Goal: Transaction & Acquisition: Purchase product/service

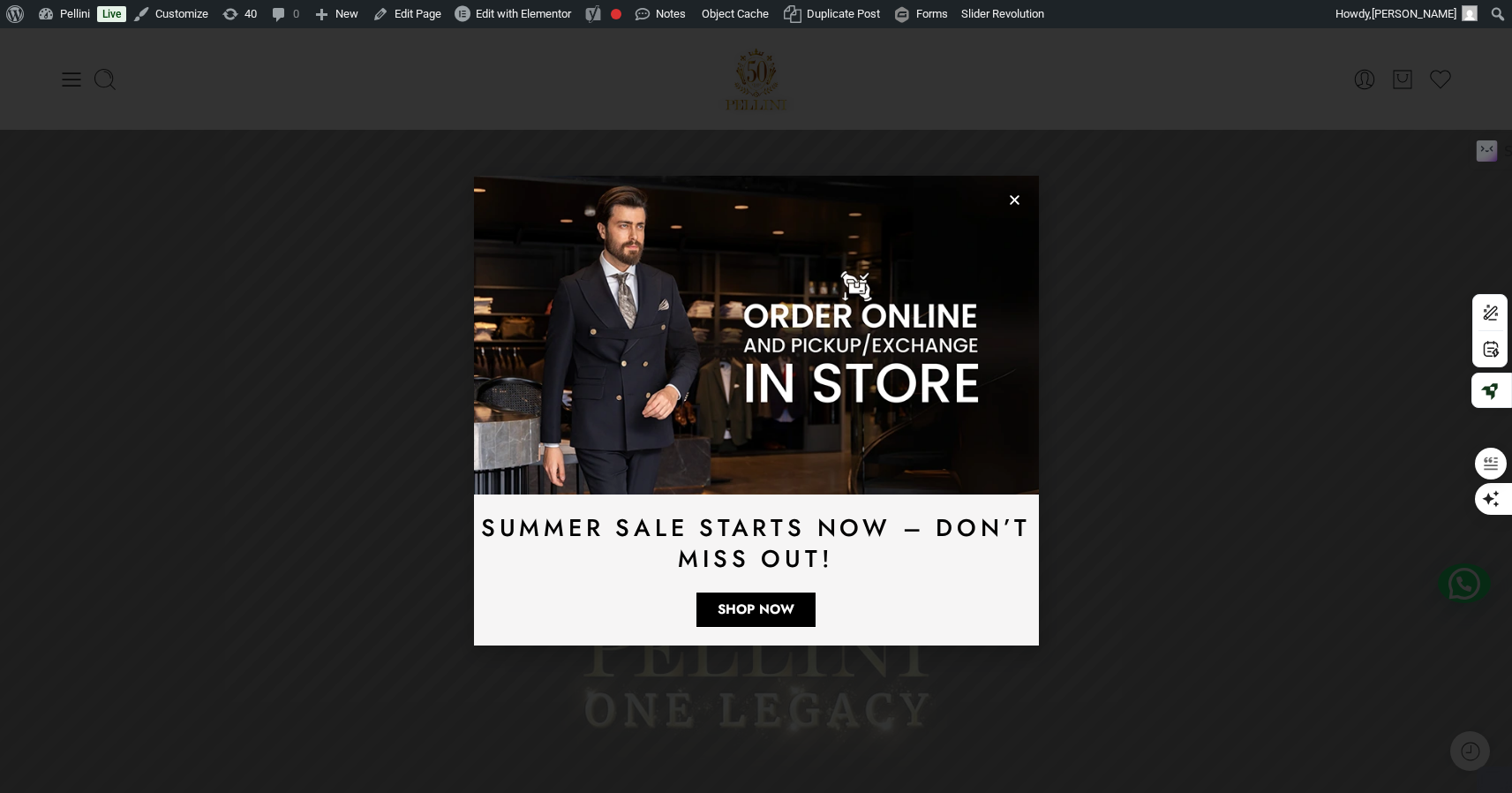
click at [1013, 202] on use "Close" at bounding box center [1014, 201] width 10 height 10
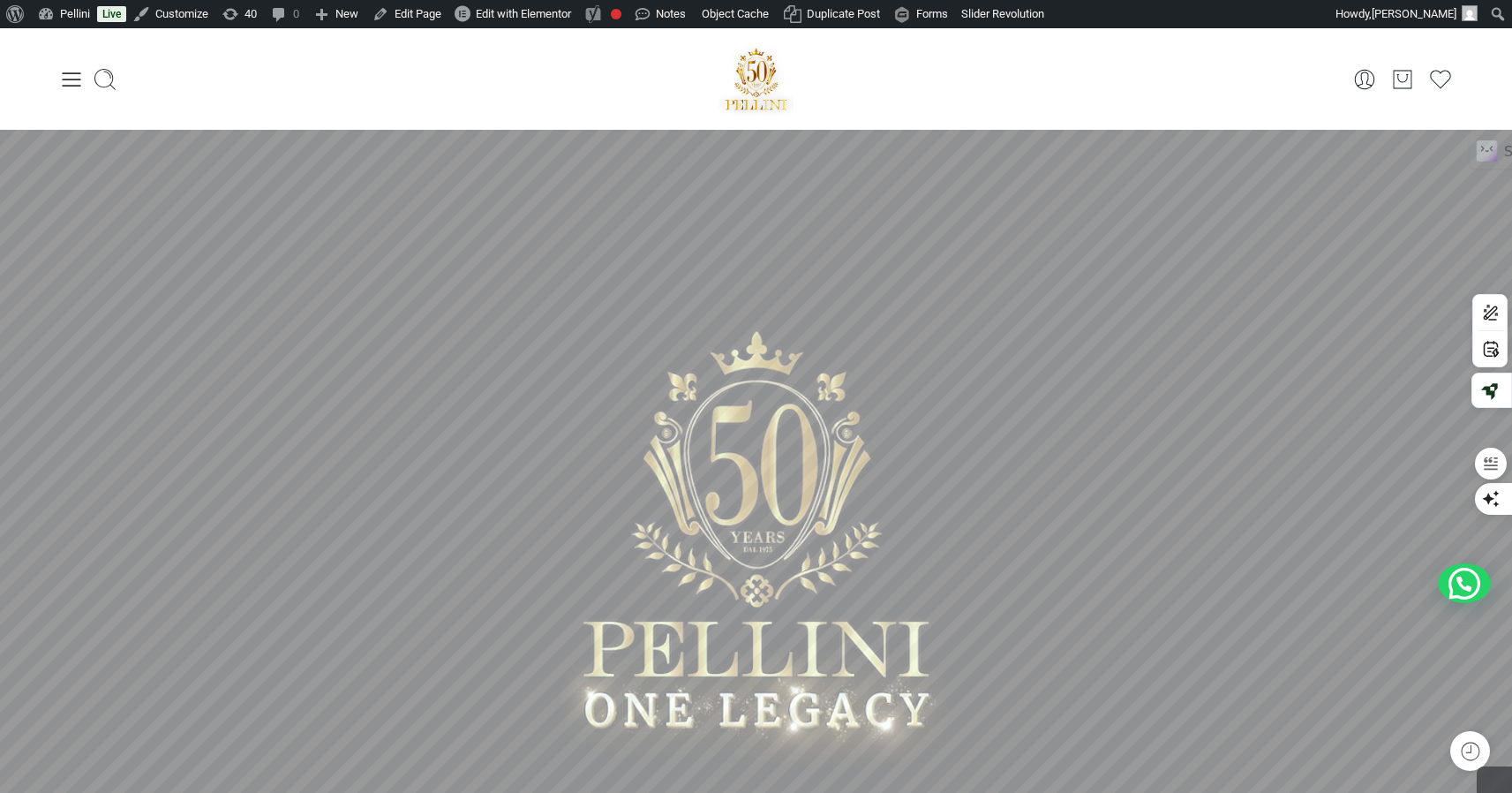
click at [65, 81] on icon at bounding box center [72, 80] width 25 height 25
click at [0, 0] on div at bounding box center [0, 0] width 0 height 0
click at [73, 83] on icon at bounding box center [72, 80] width 25 height 25
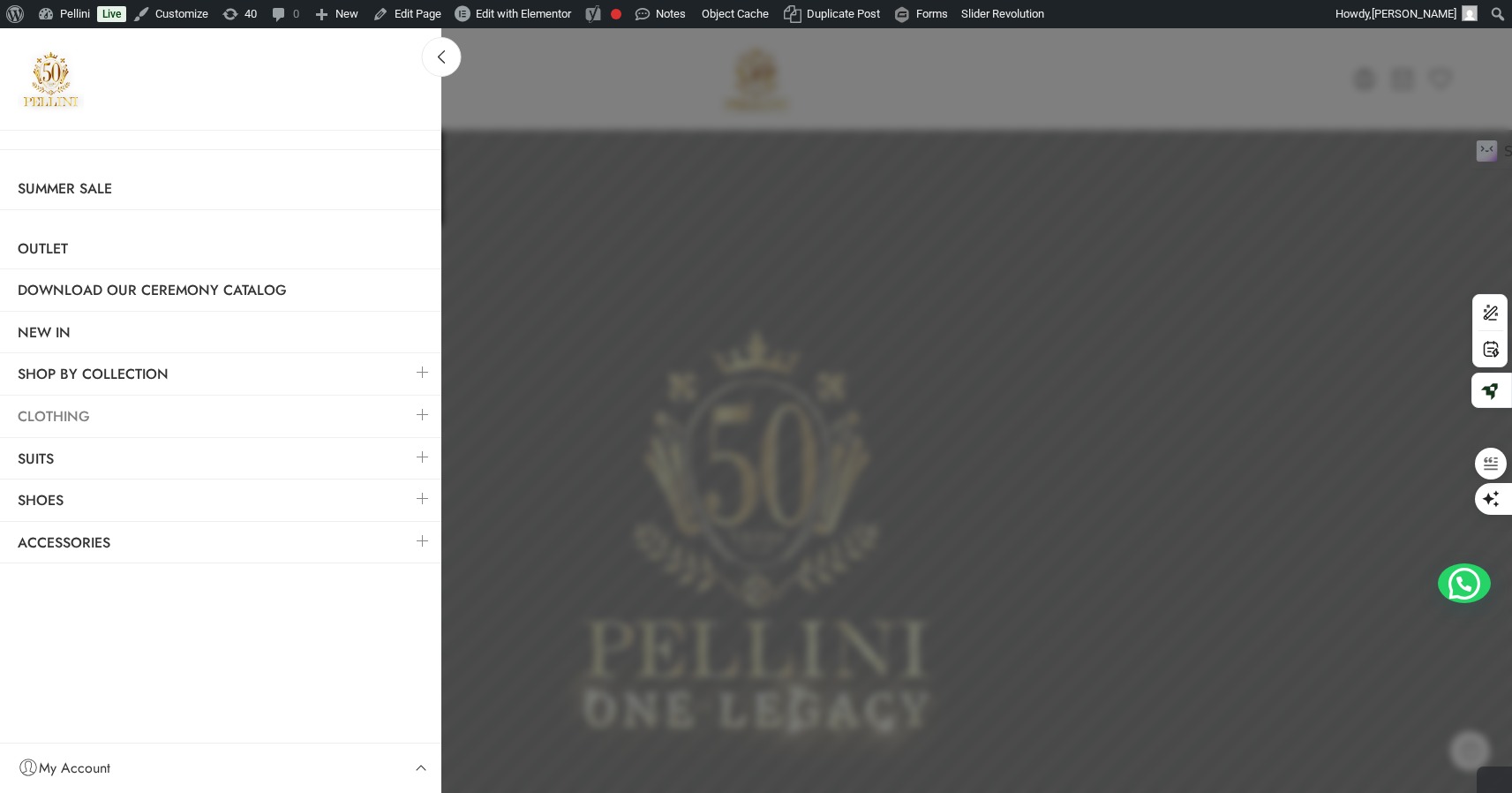
click at [92, 414] on link "Clothing" at bounding box center [220, 416] width 441 height 41
click at [421, 409] on link at bounding box center [422, 414] width 37 height 38
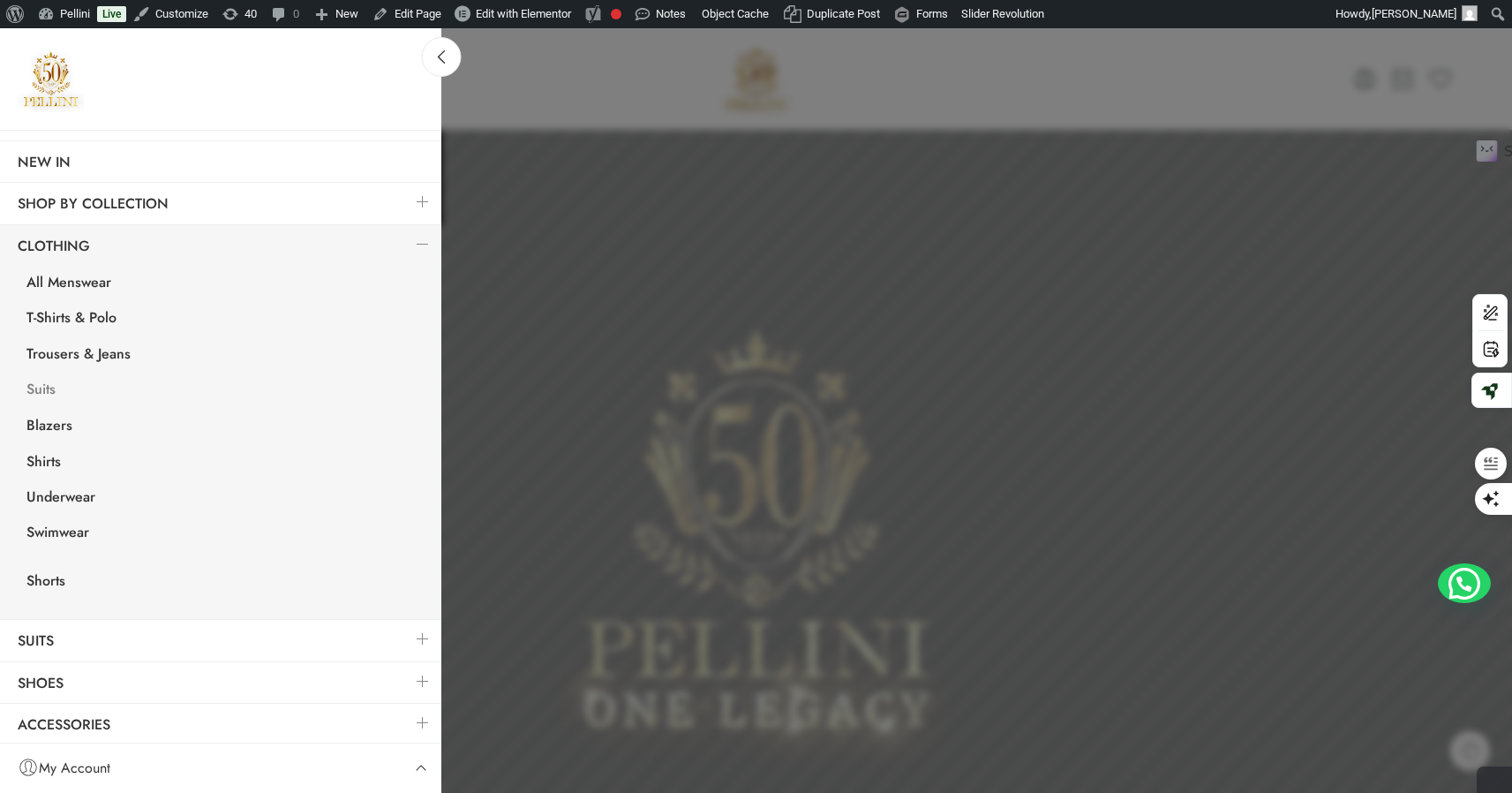
scroll to position [173, 0]
click at [50, 572] on link "Shorts" at bounding box center [224, 580] width 432 height 36
